Goal: Task Accomplishment & Management: Complete application form

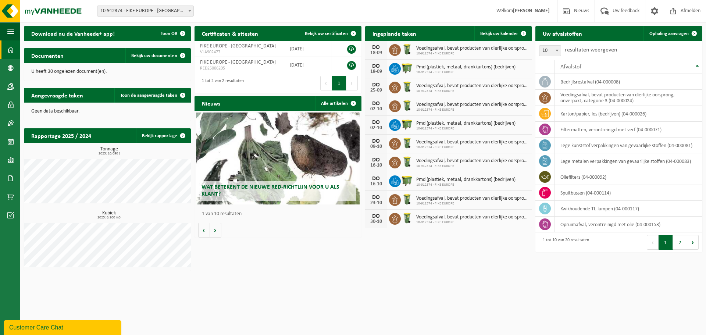
click at [334, 281] on html "Vestiging: 10-912374 - FIKE EUROPE - HERENTALS 10-912374 - FIKE EUROPE - HERENT…" at bounding box center [353, 167] width 706 height 335
click at [6, 196] on link "Product Shop" at bounding box center [10, 196] width 20 height 18
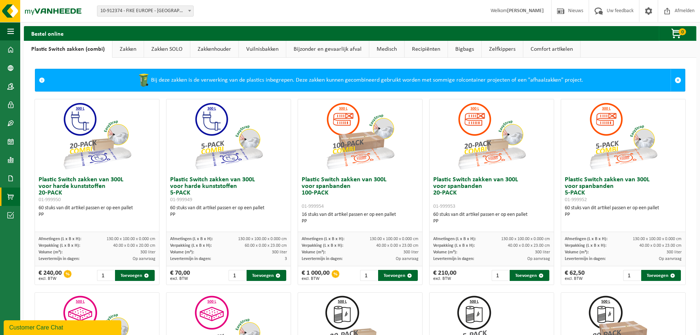
click at [119, 47] on link "Zakken" at bounding box center [127, 49] width 31 height 17
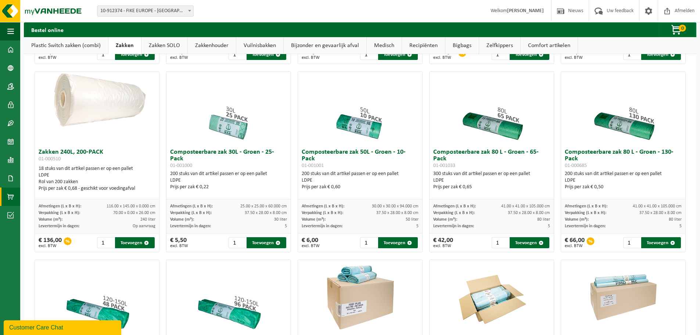
scroll to position [221, 0]
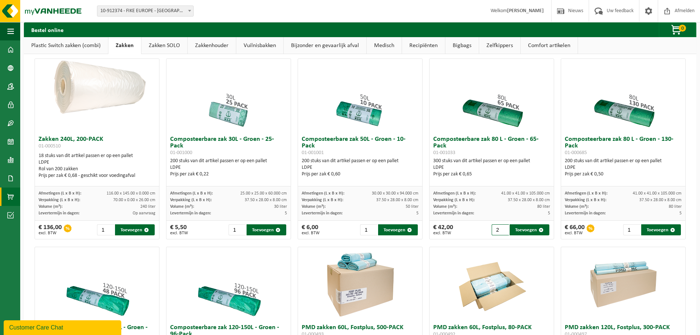
click at [500, 227] on input "2" at bounding box center [500, 229] width 17 height 11
click at [500, 227] on input "3" at bounding box center [500, 229] width 17 height 11
click at [500, 227] on input "4" at bounding box center [500, 229] width 17 height 11
click at [502, 232] on input "3" at bounding box center [500, 229] width 17 height 11
click at [502, 232] on input "2" at bounding box center [500, 229] width 17 height 11
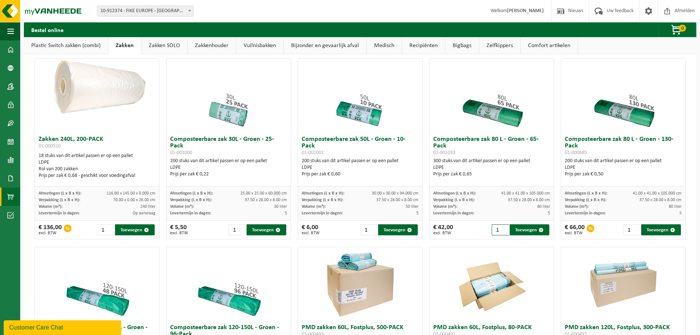
click at [502, 232] on input "1" at bounding box center [500, 229] width 17 height 11
click at [471, 231] on div "€ 42,00 excl. BTW 1 Toevoegen" at bounding box center [492, 230] width 124 height 18
type input "2"
click at [499, 229] on input "2" at bounding box center [500, 229] width 17 height 11
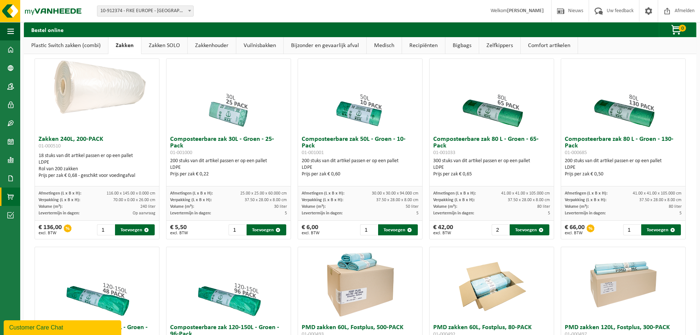
click at [462, 230] on div "€ 42,00 excl. BTW 2 Toevoegen" at bounding box center [492, 230] width 124 height 18
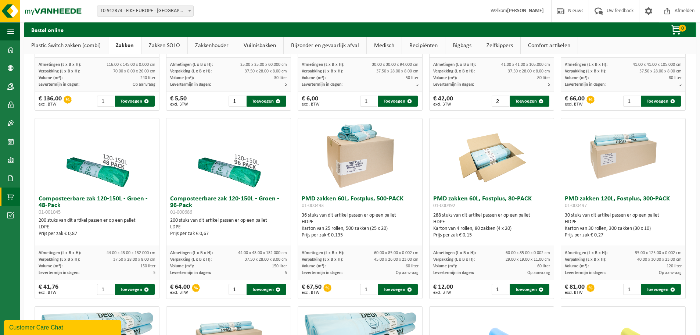
scroll to position [368, 0]
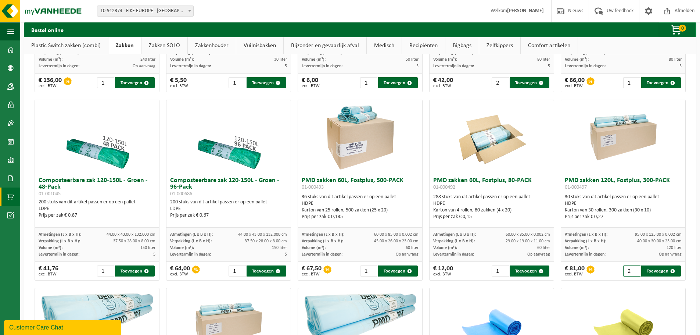
click at [631, 268] on input "2" at bounding box center [631, 270] width 17 height 11
click at [654, 269] on button "Toevoegen" at bounding box center [661, 270] width 40 height 11
type input "1"
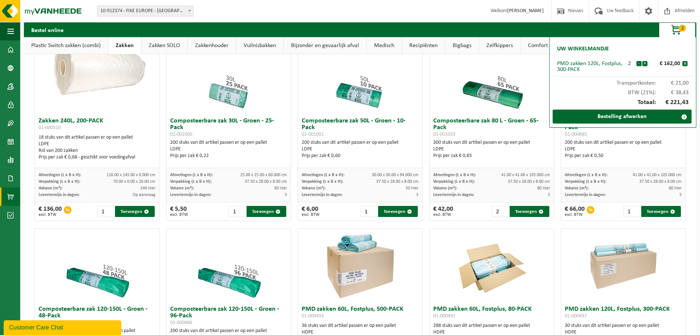
scroll to position [221, 0]
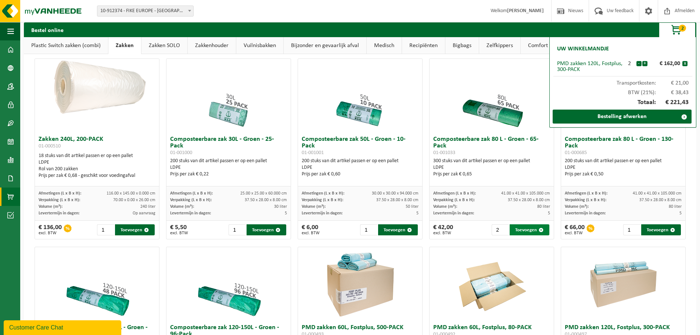
click at [530, 229] on button "Toevoegen" at bounding box center [530, 229] width 40 height 11
type input "1"
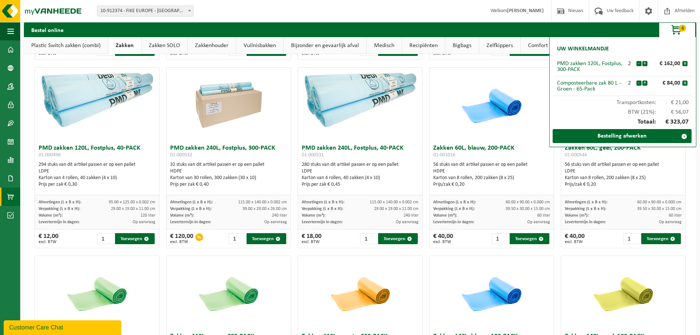
scroll to position [698, 0]
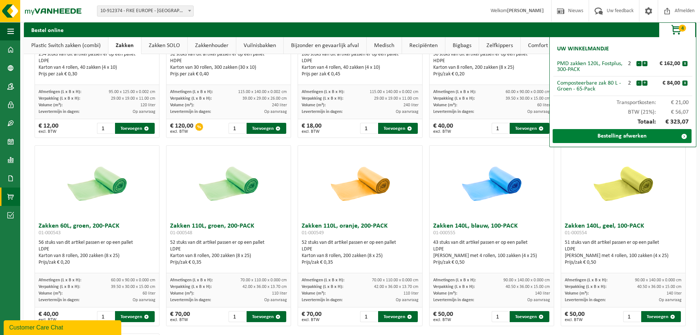
click at [604, 136] on link "Bestelling afwerken" at bounding box center [622, 136] width 139 height 14
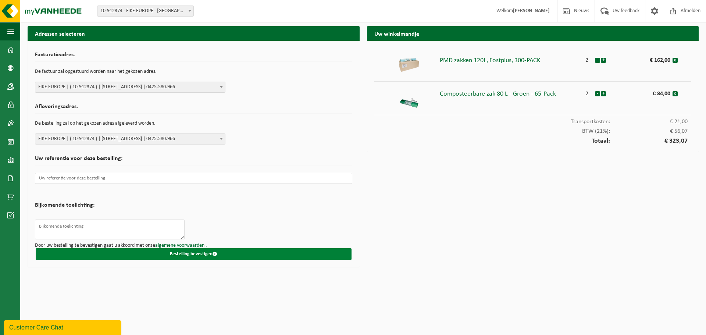
click at [190, 254] on button "Bestelling bevestigen" at bounding box center [194, 254] width 316 height 12
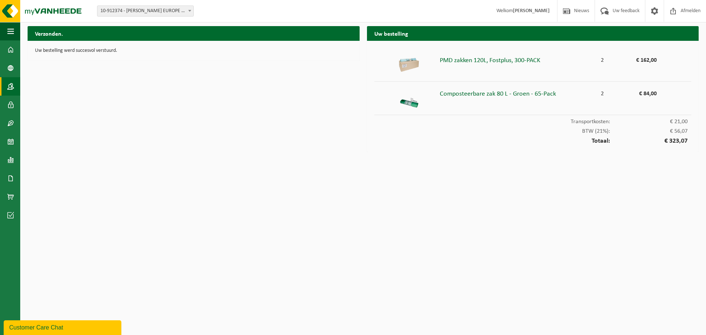
click at [9, 86] on span at bounding box center [10, 86] width 7 height 18
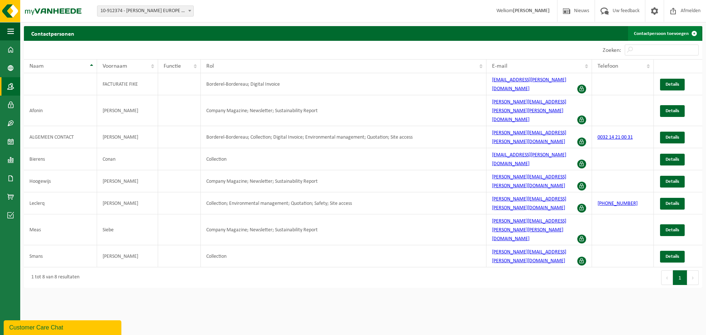
click at [649, 33] on link "Contactpersoon toevoegen" at bounding box center [665, 33] width 74 height 15
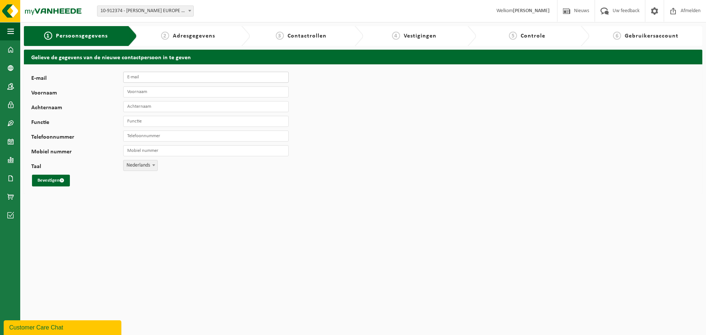
click at [157, 78] on input "E-mail" at bounding box center [205, 77] width 165 height 11
type input "[EMAIL_ADDRESS][DOMAIN_NAME]"
click at [61, 182] on span "submit" at bounding box center [62, 180] width 5 height 5
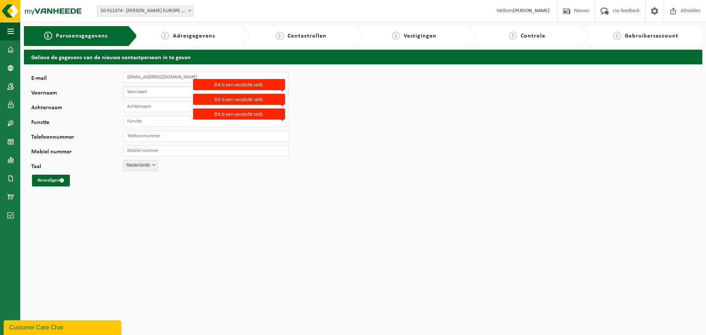
click at [144, 92] on input "Voornaam" at bounding box center [205, 91] width 165 height 11
type input "purchase"
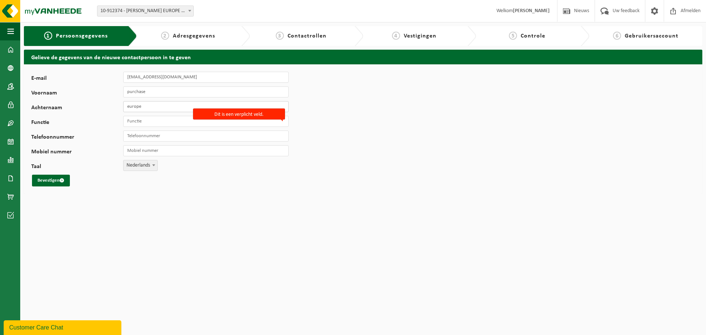
type input "europe"
type input "Purchase"
click at [53, 181] on button "Bevestigen" at bounding box center [51, 181] width 38 height 12
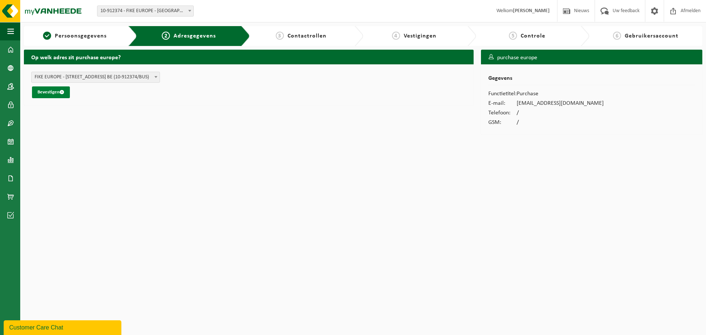
click at [56, 92] on button "Bevestigen" at bounding box center [51, 92] width 38 height 12
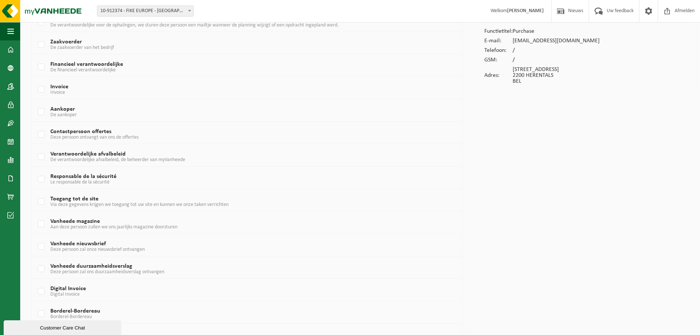
scroll to position [74, 0]
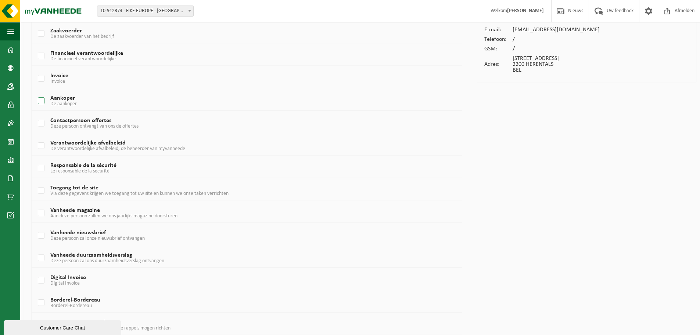
click at [42, 101] on label "Aankoper De aankoper" at bounding box center [228, 101] width 384 height 11
click at [35, 92] on input "Aankoper De aankoper" at bounding box center [35, 92] width 0 height 0
checkbox input "true"
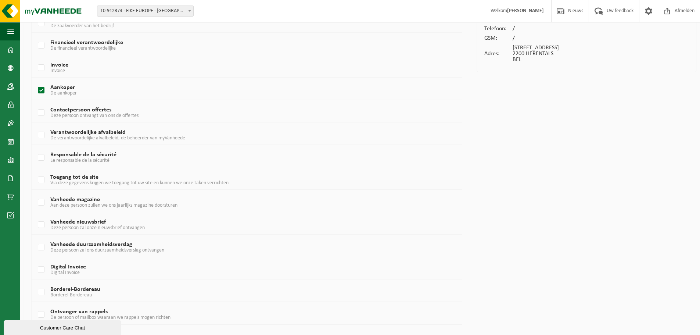
scroll to position [104, 0]
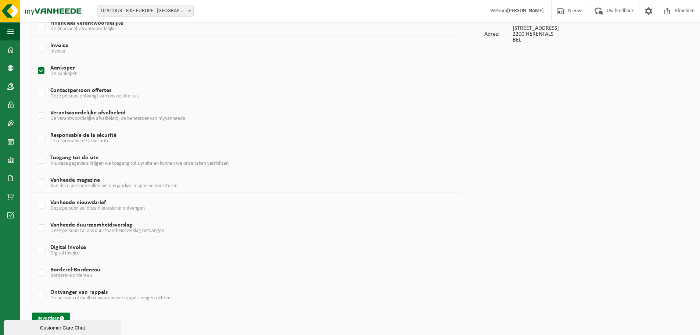
click at [54, 317] on button "Bevestigen" at bounding box center [51, 318] width 38 height 12
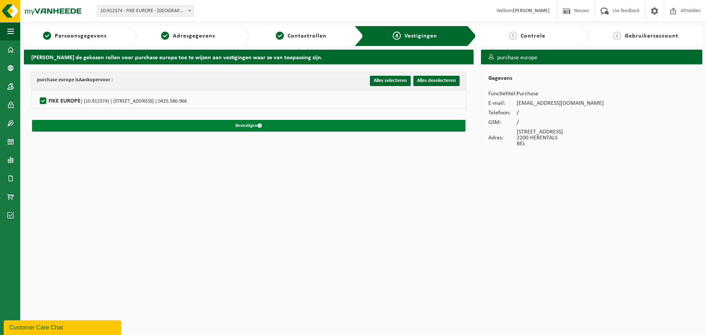
click at [294, 126] on button "Bevestigen" at bounding box center [248, 126] width 433 height 12
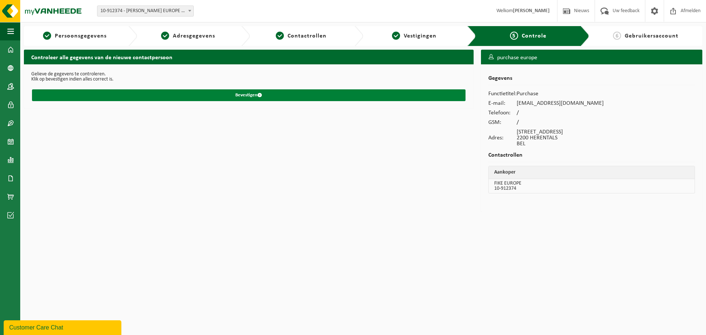
click at [284, 95] on button "Bevestigen" at bounding box center [248, 95] width 433 height 12
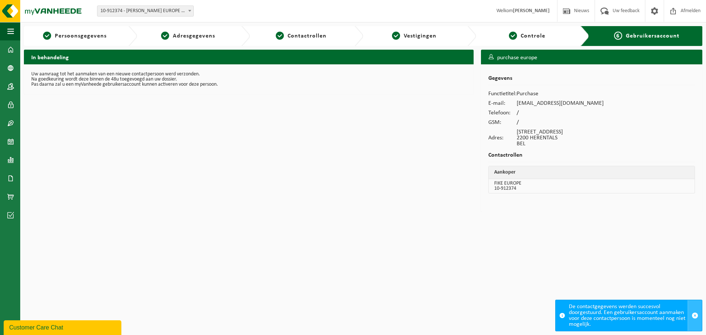
click at [696, 315] on span "button" at bounding box center [694, 315] width 7 height 7
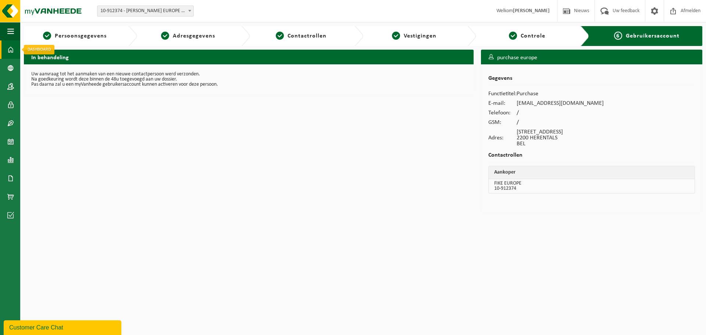
click at [11, 47] on span at bounding box center [10, 49] width 7 height 18
